Goal: Information Seeking & Learning: Learn about a topic

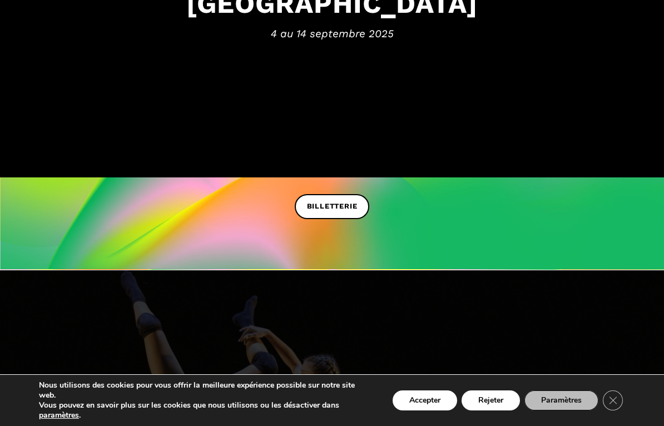
scroll to position [197, 0]
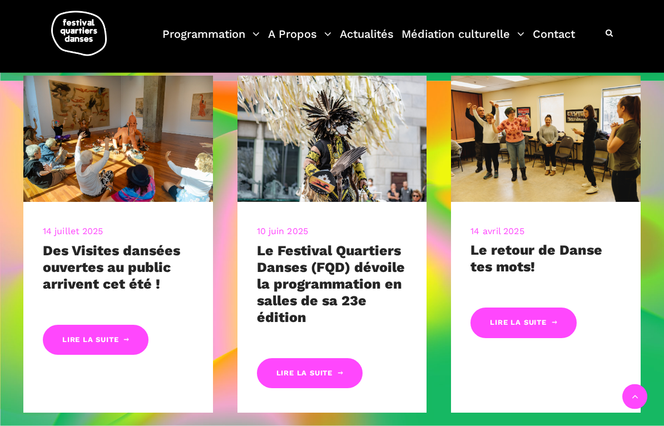
scroll to position [385, 0]
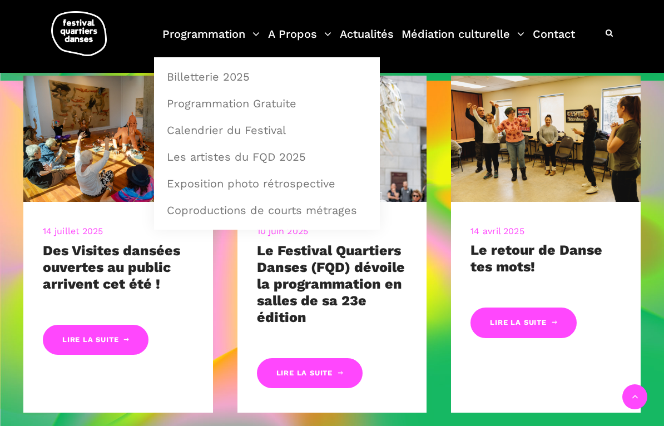
click at [184, 45] on link "Programmation" at bounding box center [210, 40] width 97 height 33
click at [178, 107] on link "Programmation Gratuite" at bounding box center [267, 104] width 214 height 26
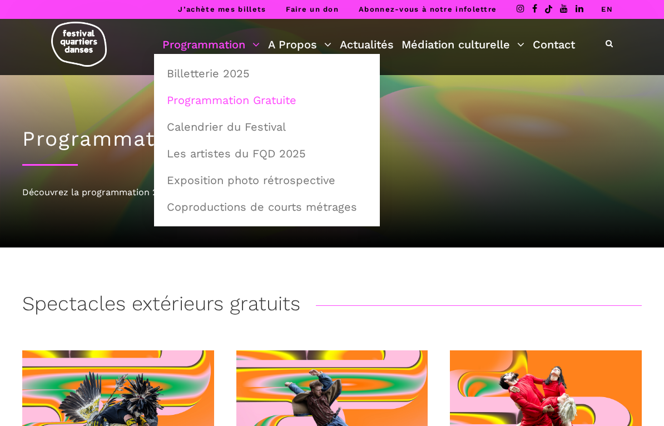
click at [185, 48] on link "Programmation" at bounding box center [210, 44] width 97 height 19
click at [172, 135] on link "Calendrier du Festival" at bounding box center [267, 127] width 214 height 26
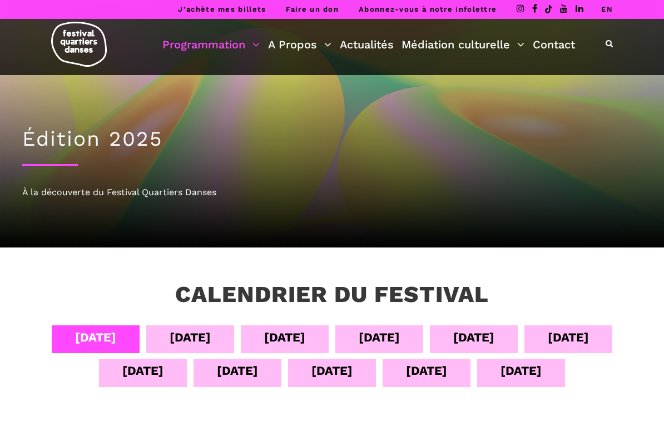
click at [170, 342] on div "05 sept" at bounding box center [190, 337] width 41 height 19
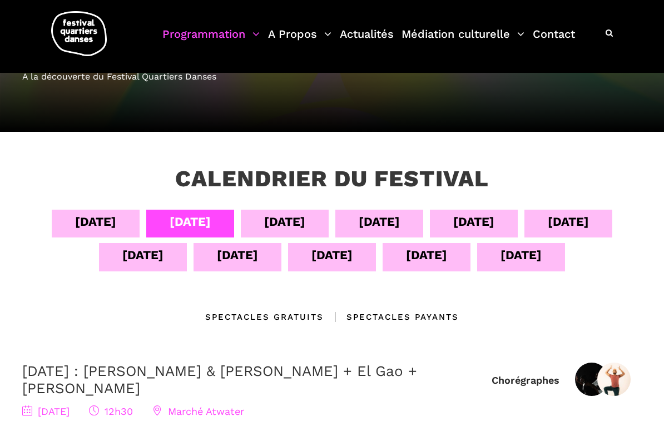
scroll to position [111, 0]
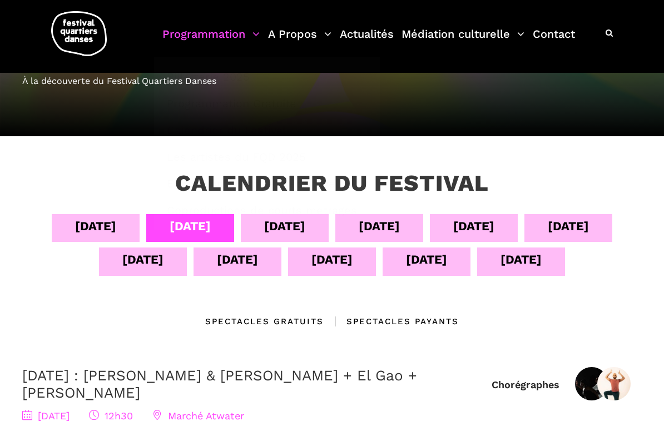
click at [190, 42] on link "Programmation" at bounding box center [210, 40] width 97 height 33
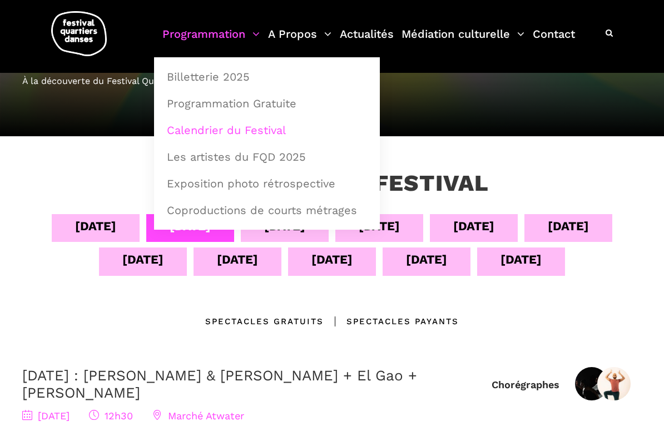
click at [186, 82] on link "Billetterie 2025" at bounding box center [267, 77] width 214 height 26
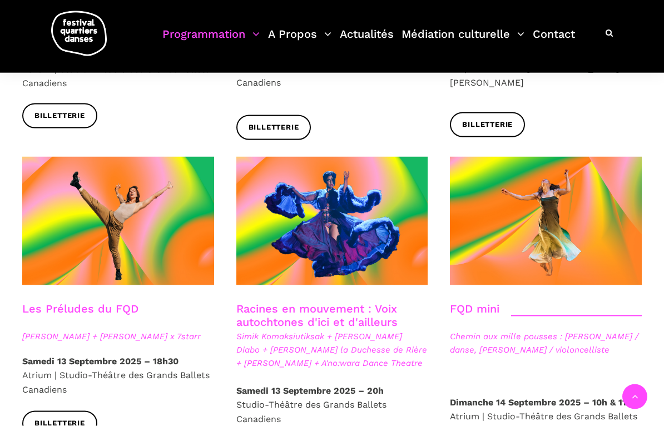
scroll to position [1517, 0]
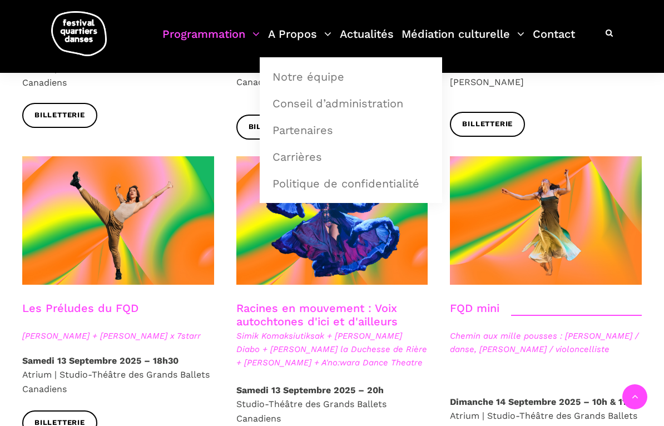
click at [294, 41] on link "A Propos" at bounding box center [299, 40] width 63 height 33
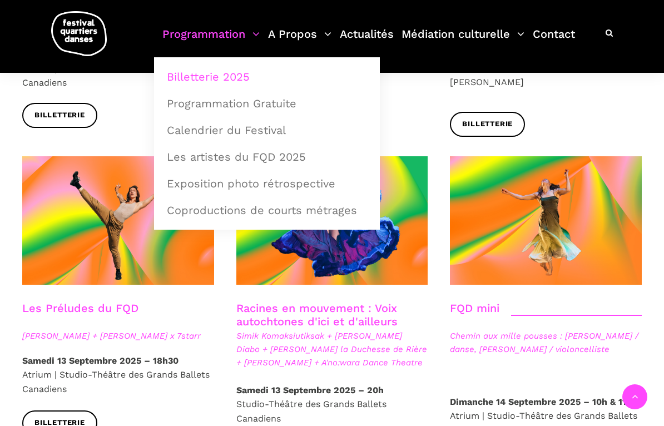
click at [185, 163] on link "Les artistes du FQD 2025" at bounding box center [267, 157] width 214 height 26
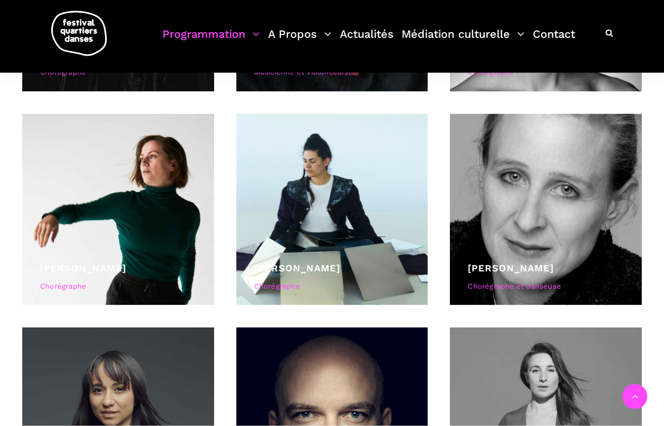
scroll to position [1093, 0]
click at [504, 245] on div at bounding box center [546, 210] width 192 height 192
click at [494, 273] on link "[PERSON_NAME]" at bounding box center [511, 267] width 86 height 11
